Goal: Transaction & Acquisition: Purchase product/service

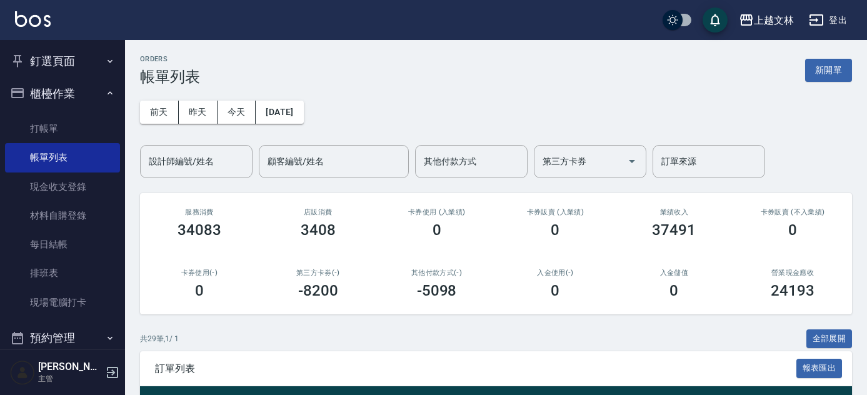
scroll to position [121, 0]
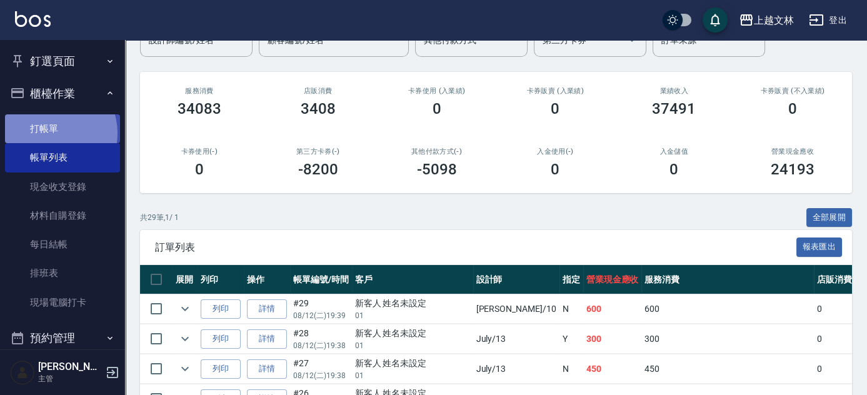
click at [49, 133] on link "打帳單" at bounding box center [62, 128] width 115 height 29
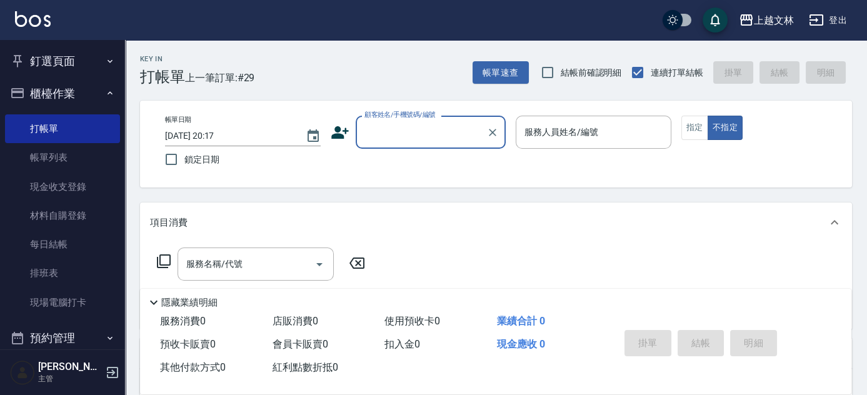
click at [381, 128] on input "顧客姓名/手機號碼/編號" at bounding box center [421, 132] width 120 height 22
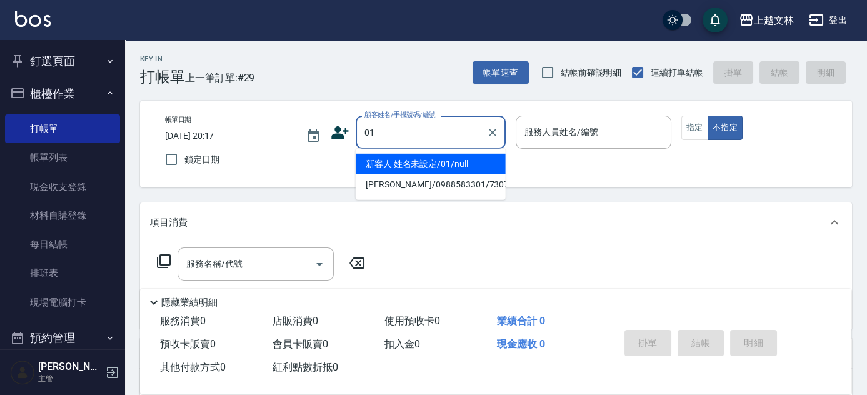
type input "新客人 姓名未設定/01/null"
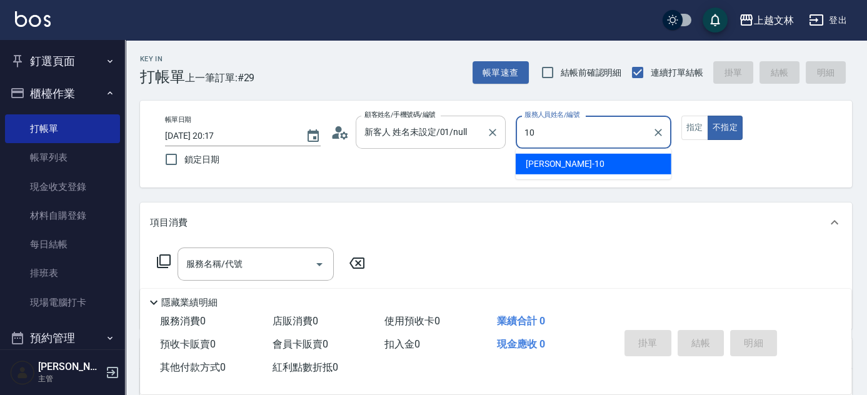
type input "[PERSON_NAME]-10"
type button "false"
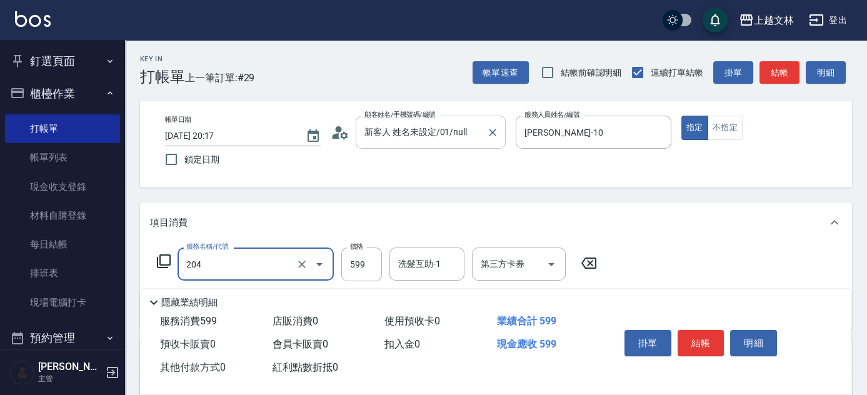
type input "A級洗+剪(204)"
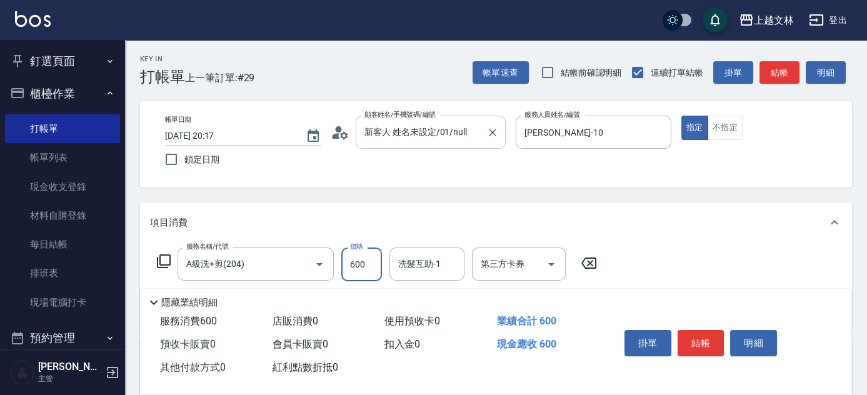
type input "600"
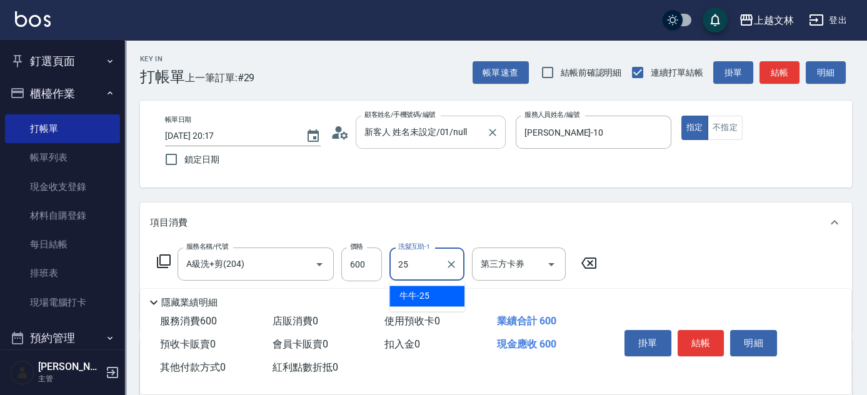
type input "牛牛-25"
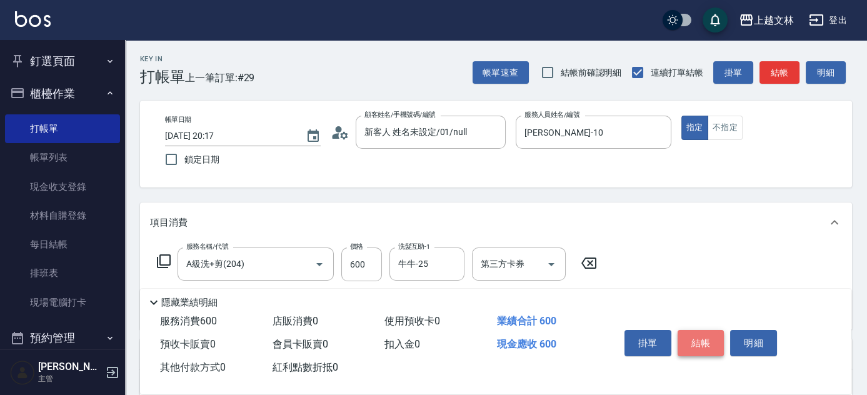
click at [692, 342] on button "結帳" at bounding box center [701, 343] width 47 height 26
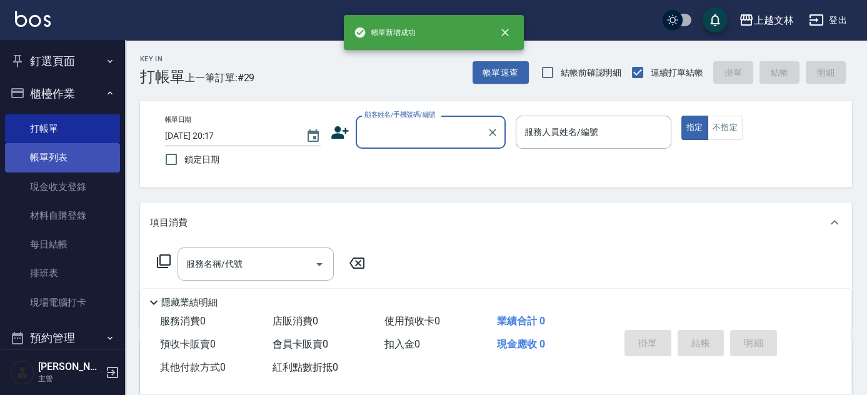
click at [85, 156] on link "帳單列表" at bounding box center [62, 157] width 115 height 29
click at [76, 155] on link "帳單列表" at bounding box center [62, 157] width 115 height 29
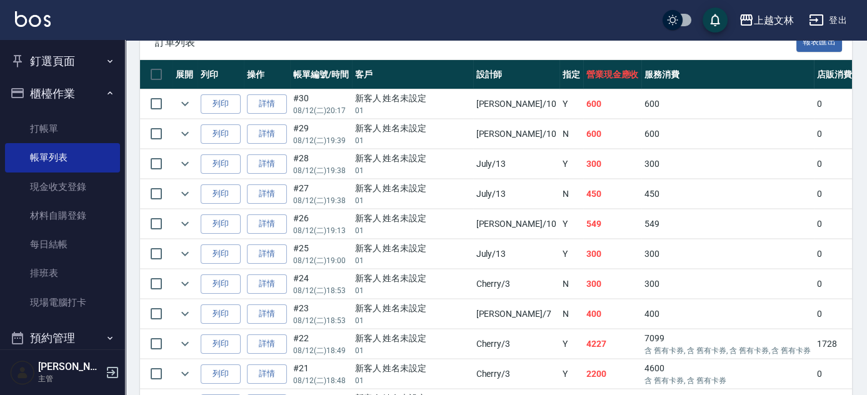
scroll to position [318, 0]
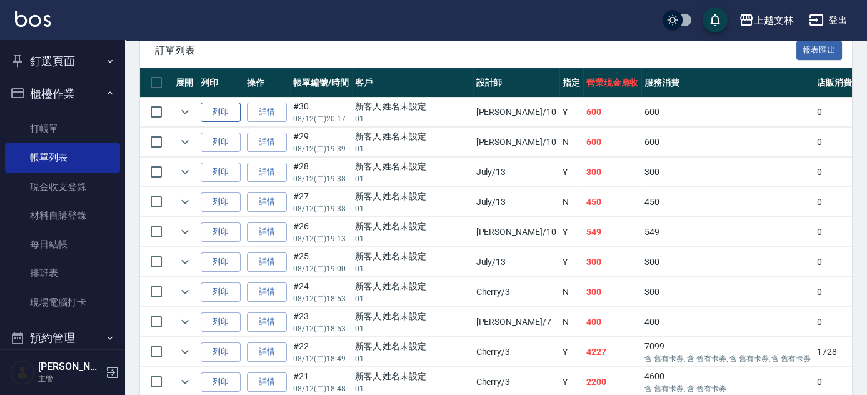
click at [229, 111] on button "列印" at bounding box center [221, 112] width 40 height 19
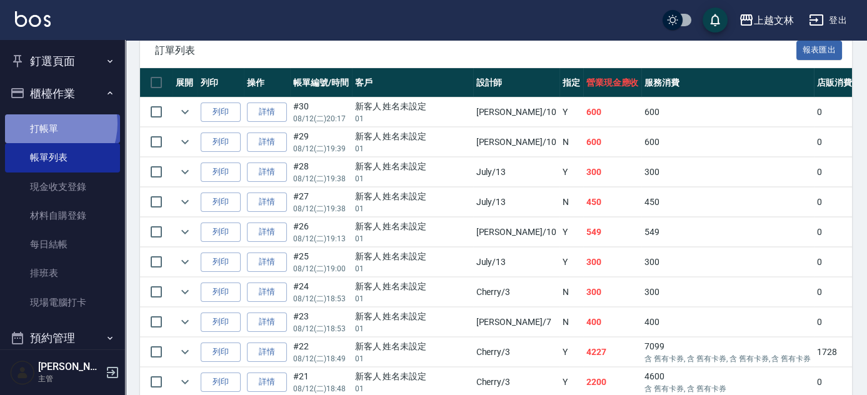
click at [45, 124] on link "打帳單" at bounding box center [62, 128] width 115 height 29
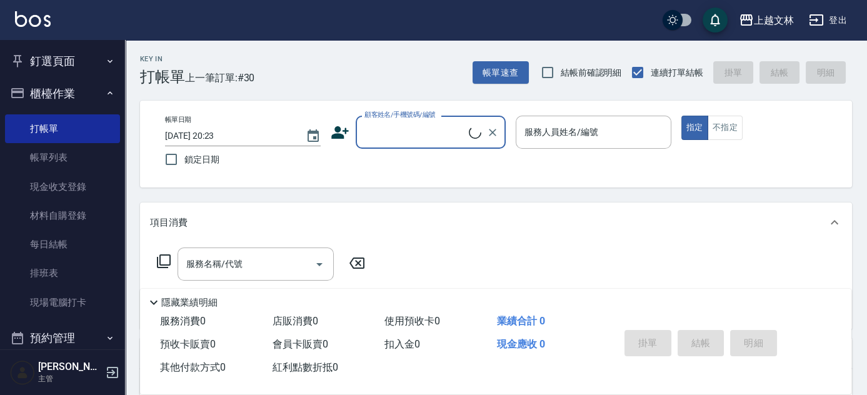
click at [458, 132] on input "顧客姓名/手機號碼/編號" at bounding box center [415, 132] width 108 height 22
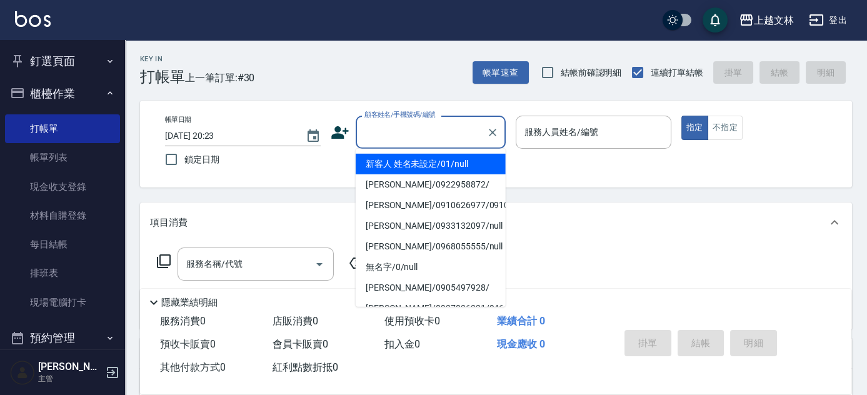
click at [447, 159] on li "新客人 姓名未設定/01/null" at bounding box center [431, 164] width 150 height 21
type input "新客人 姓名未設定/01/null"
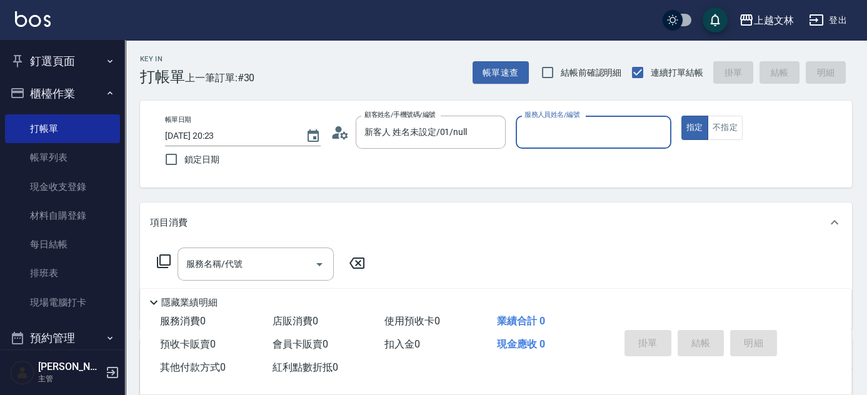
click at [590, 134] on input "服務人員姓名/編號" at bounding box center [593, 132] width 144 height 22
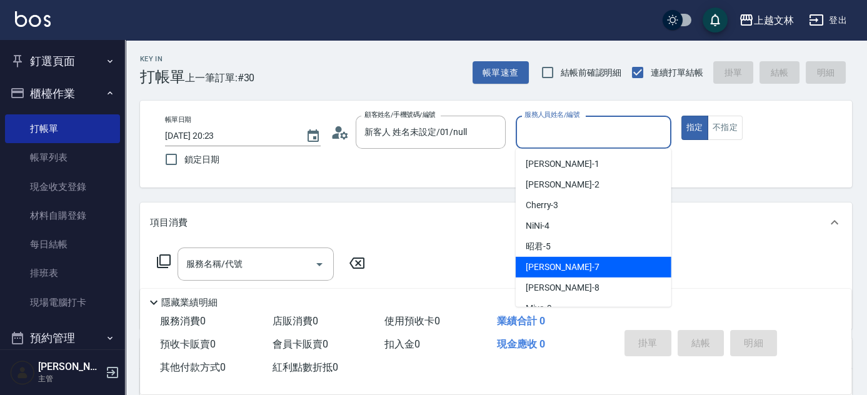
click at [595, 273] on div "Tiffany -7" at bounding box center [594, 267] width 156 height 21
type input "Tiffany-7"
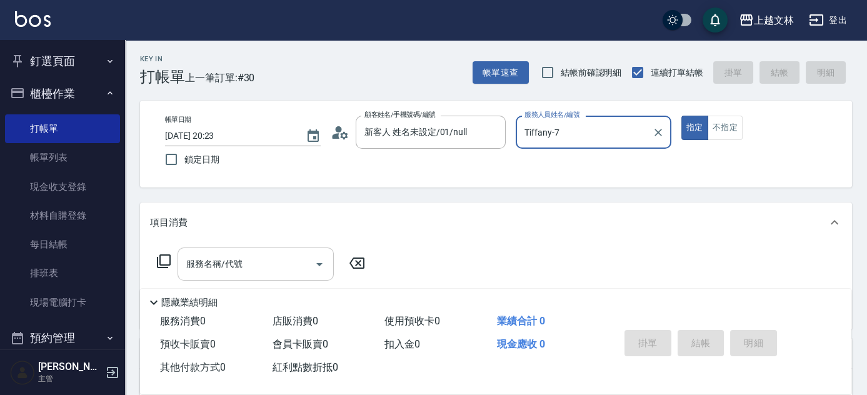
click at [279, 269] on input "服務名稱/代號" at bounding box center [246, 264] width 126 height 22
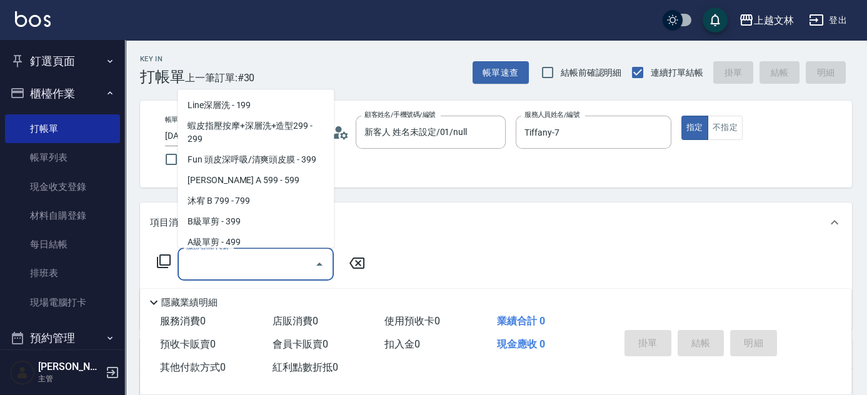
scroll to position [276, 0]
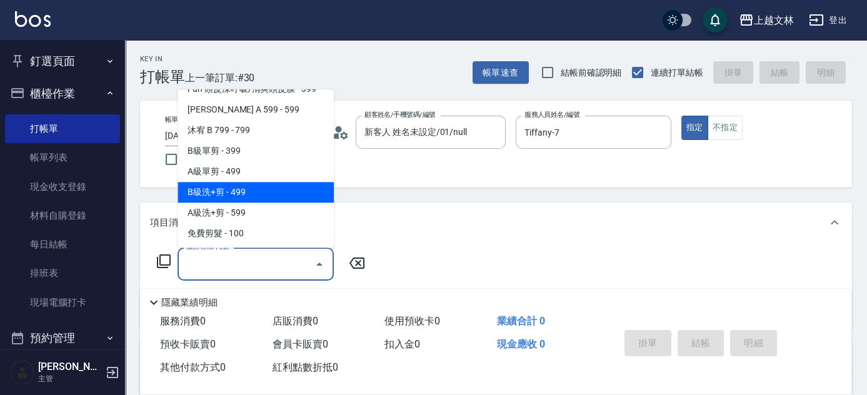
click at [298, 199] on span "B級洗+剪 - 499" at bounding box center [256, 193] width 156 height 21
type input "B級洗+剪(203)"
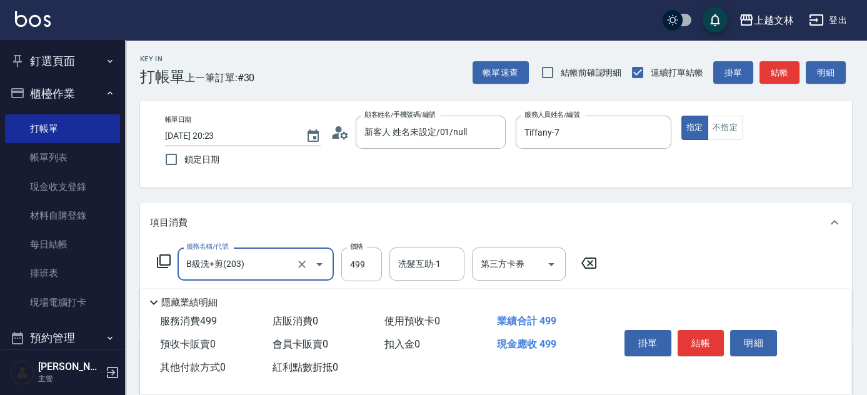
click at [720, 352] on div "掛單 結帳 明細" at bounding box center [701, 344] width 163 height 39
click at [713, 345] on button "結帳" at bounding box center [701, 343] width 47 height 26
